Goal: Information Seeking & Learning: Learn about a topic

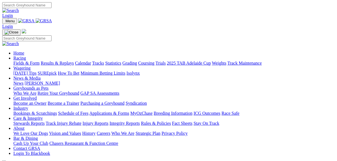
click at [26, 56] on link "Racing" at bounding box center [19, 58] width 13 height 5
click at [28, 61] on link "Fields & Form" at bounding box center [26, 63] width 26 height 5
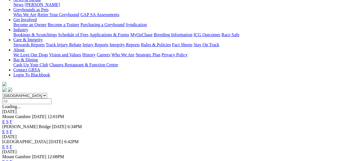
scroll to position [89, 0]
click at [5, 129] on link "E" at bounding box center [3, 131] width 3 height 5
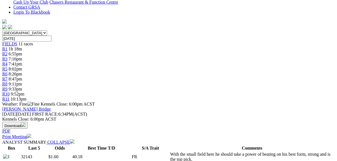
scroll to position [178, 0]
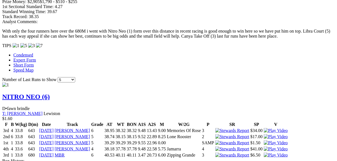
scroll to position [446, 0]
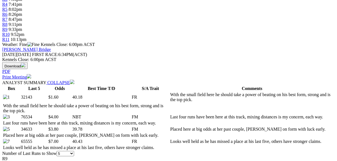
scroll to position [201, 0]
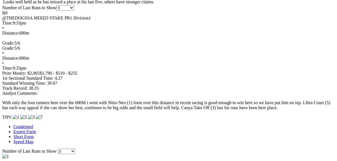
scroll to position [379, 0]
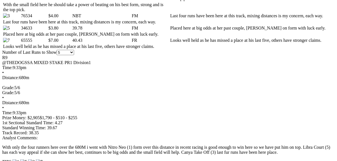
scroll to position [334, 0]
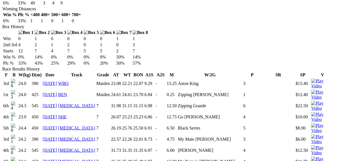
scroll to position [290, 0]
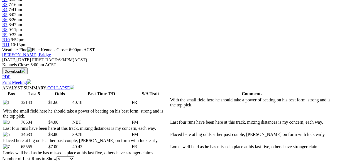
scroll to position [223, 0]
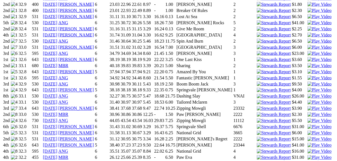
scroll to position [624, 0]
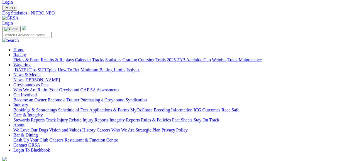
scroll to position [0, 0]
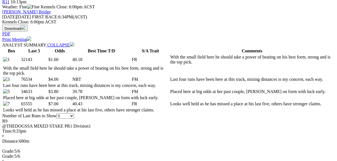
scroll to position [245, 0]
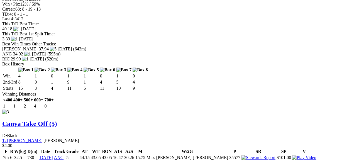
scroll to position [691, 0]
